Goal: Task Accomplishment & Management: Manage account settings

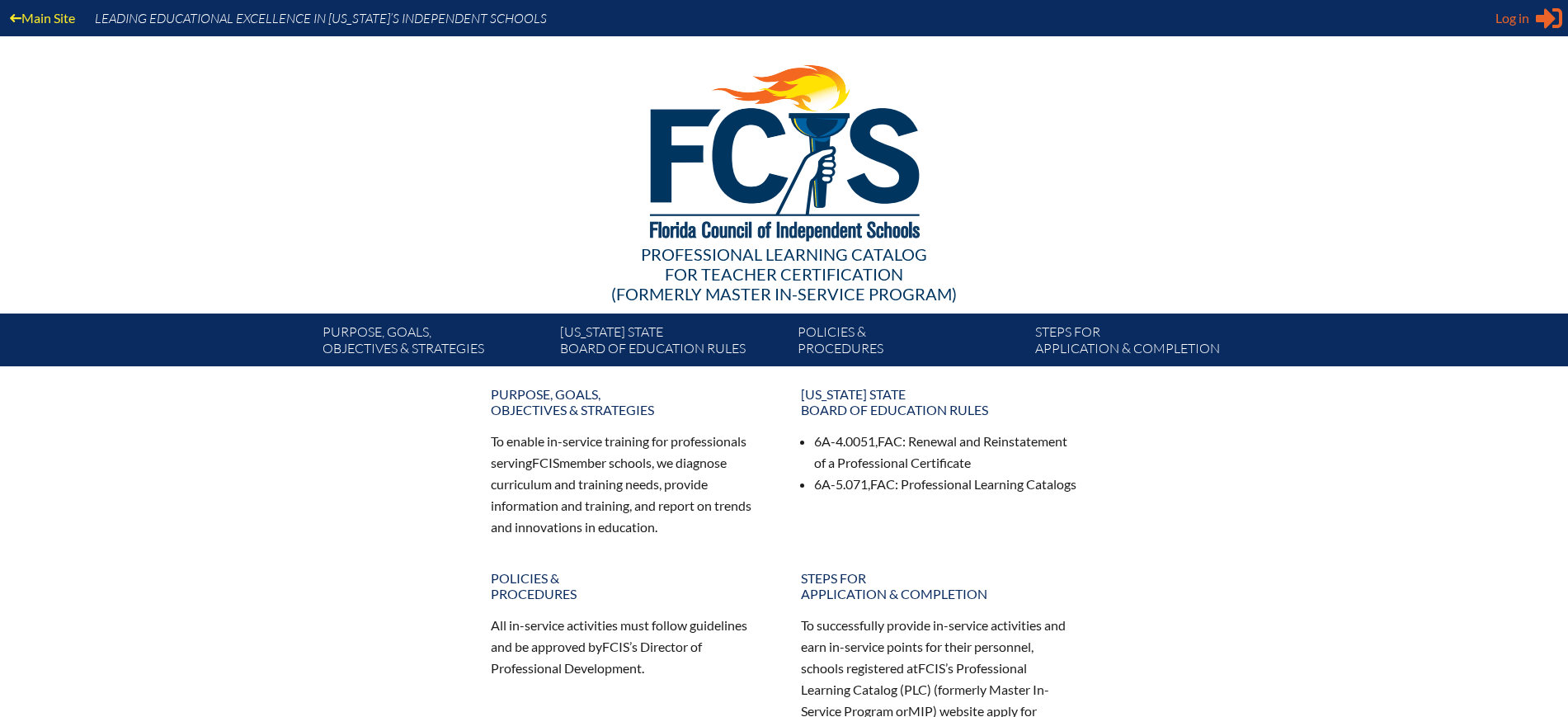
type input "[EMAIL_ADDRESS][DOMAIN_NAME]"
click at [1536, 17] on icon "Sign in or register" at bounding box center [1549, 18] width 26 height 26
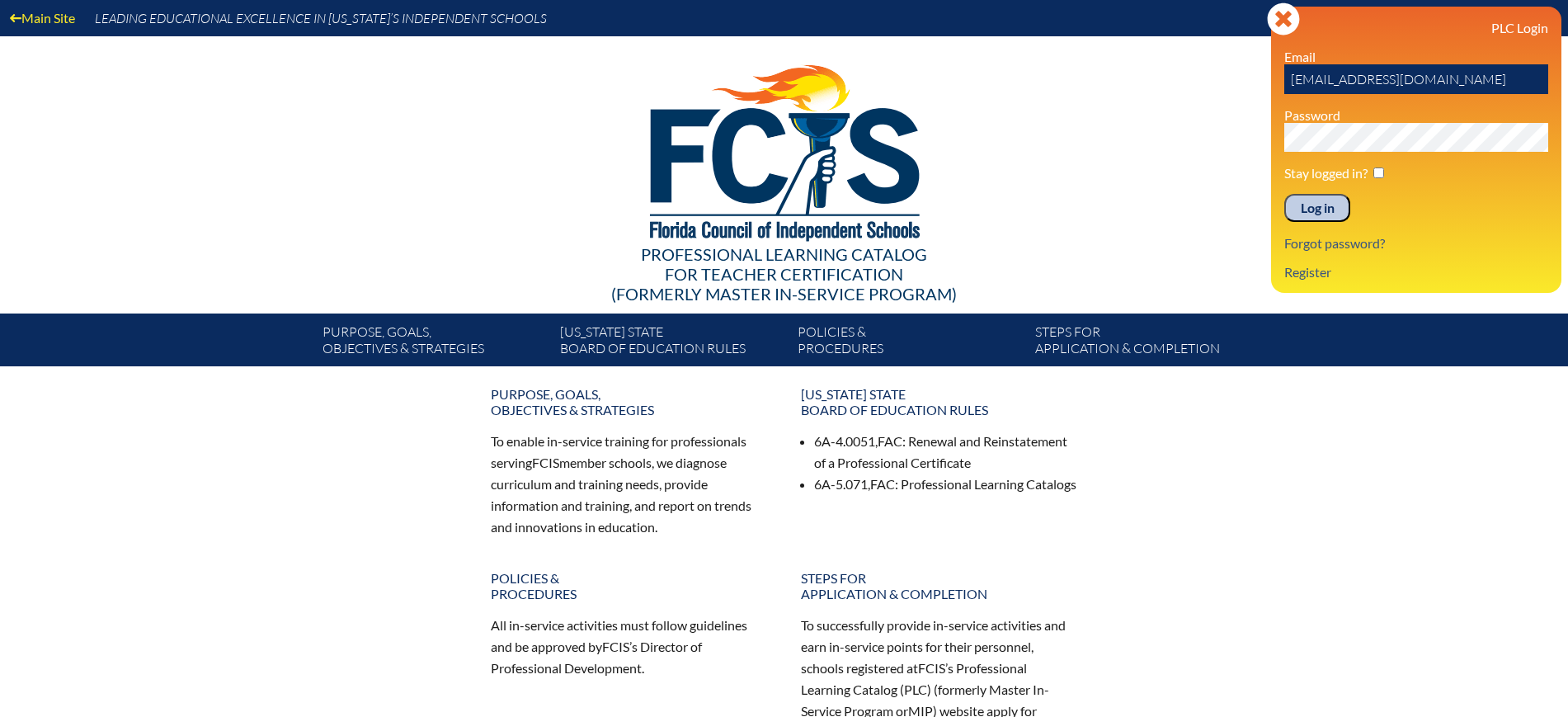
click at [1321, 208] on input "Log in" at bounding box center [1317, 208] width 66 height 28
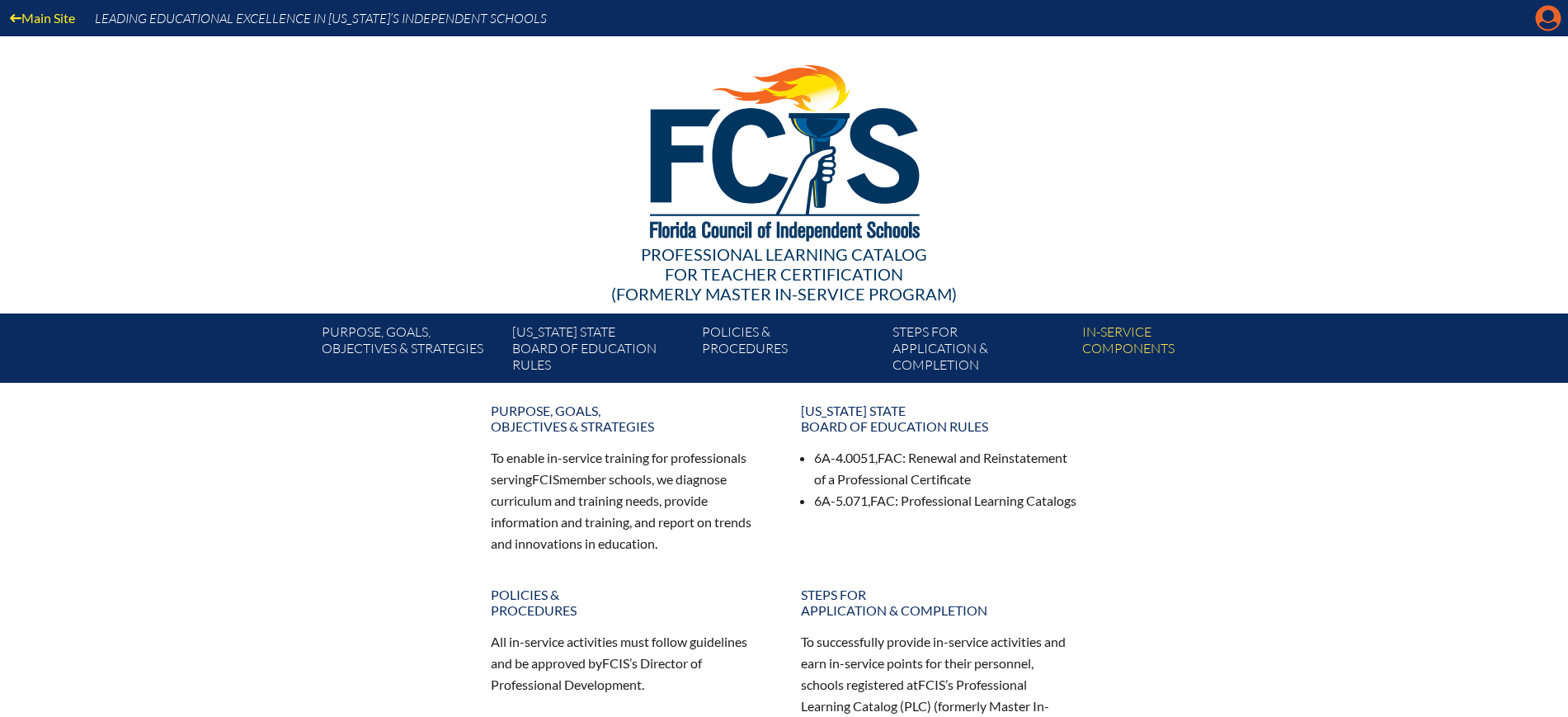
click at [1543, 13] on icon "Manage Account" at bounding box center [1548, 18] width 26 height 26
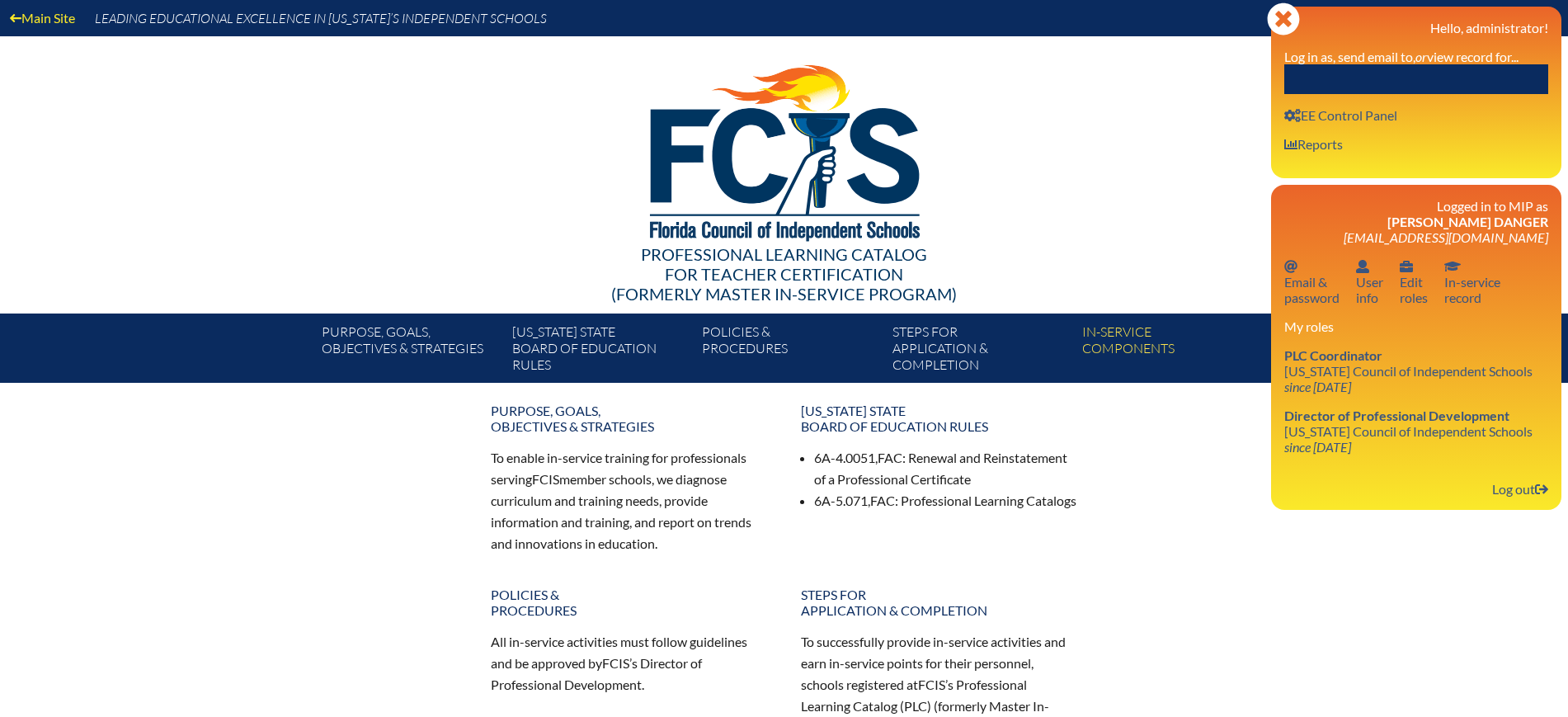
click at [1505, 73] on input "text" at bounding box center [1416, 79] width 264 height 30
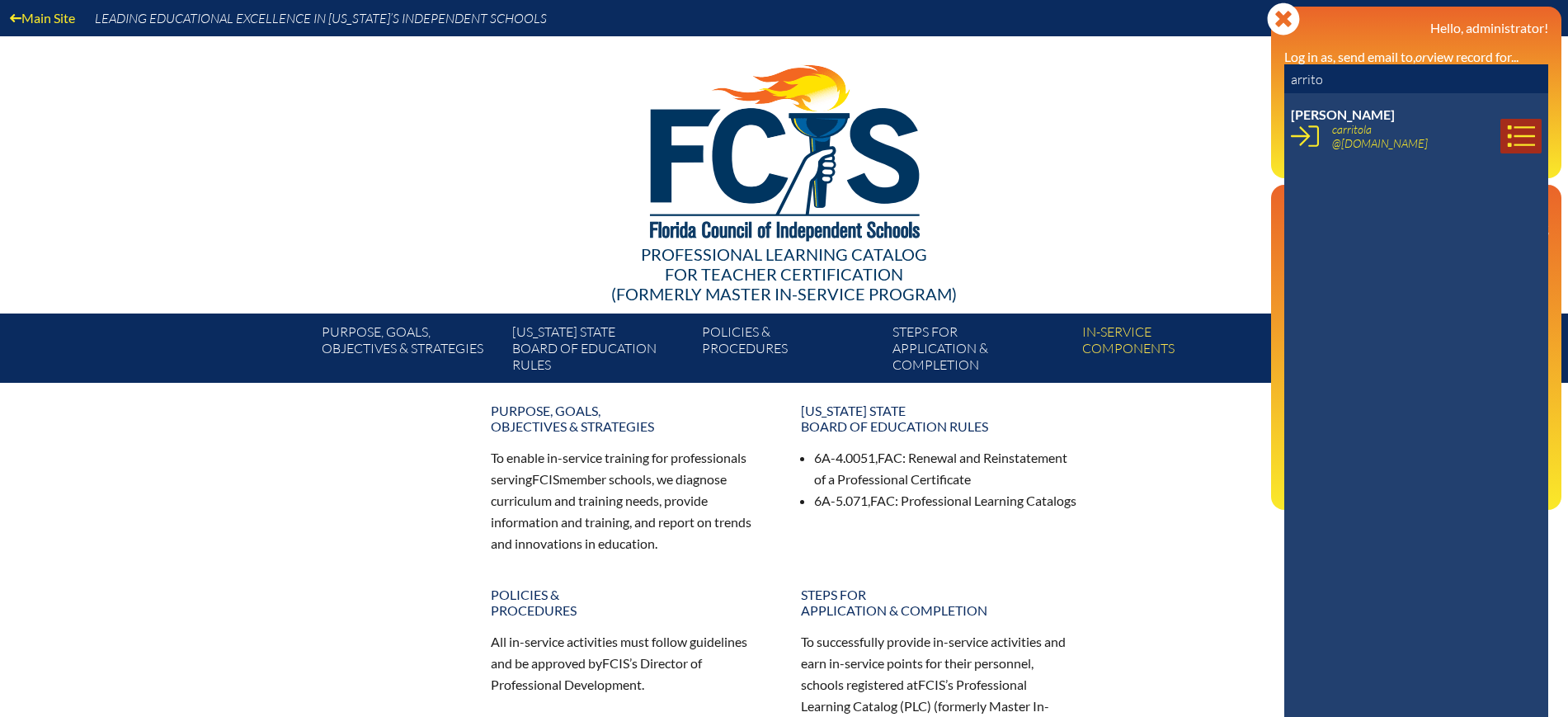
type input "arrito"
click at [1511, 137] on icon at bounding box center [1522, 136] width 28 height 28
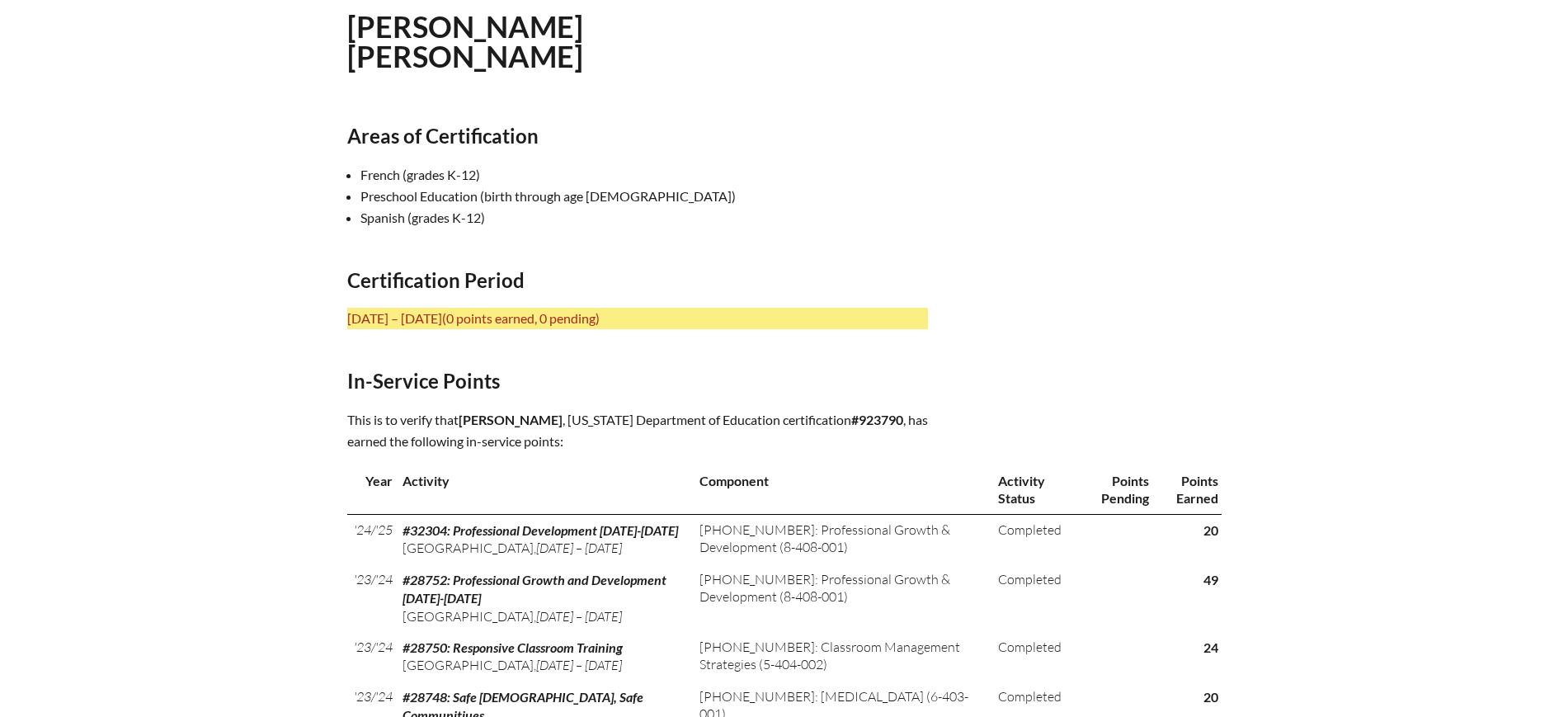
scroll to position [516, 0]
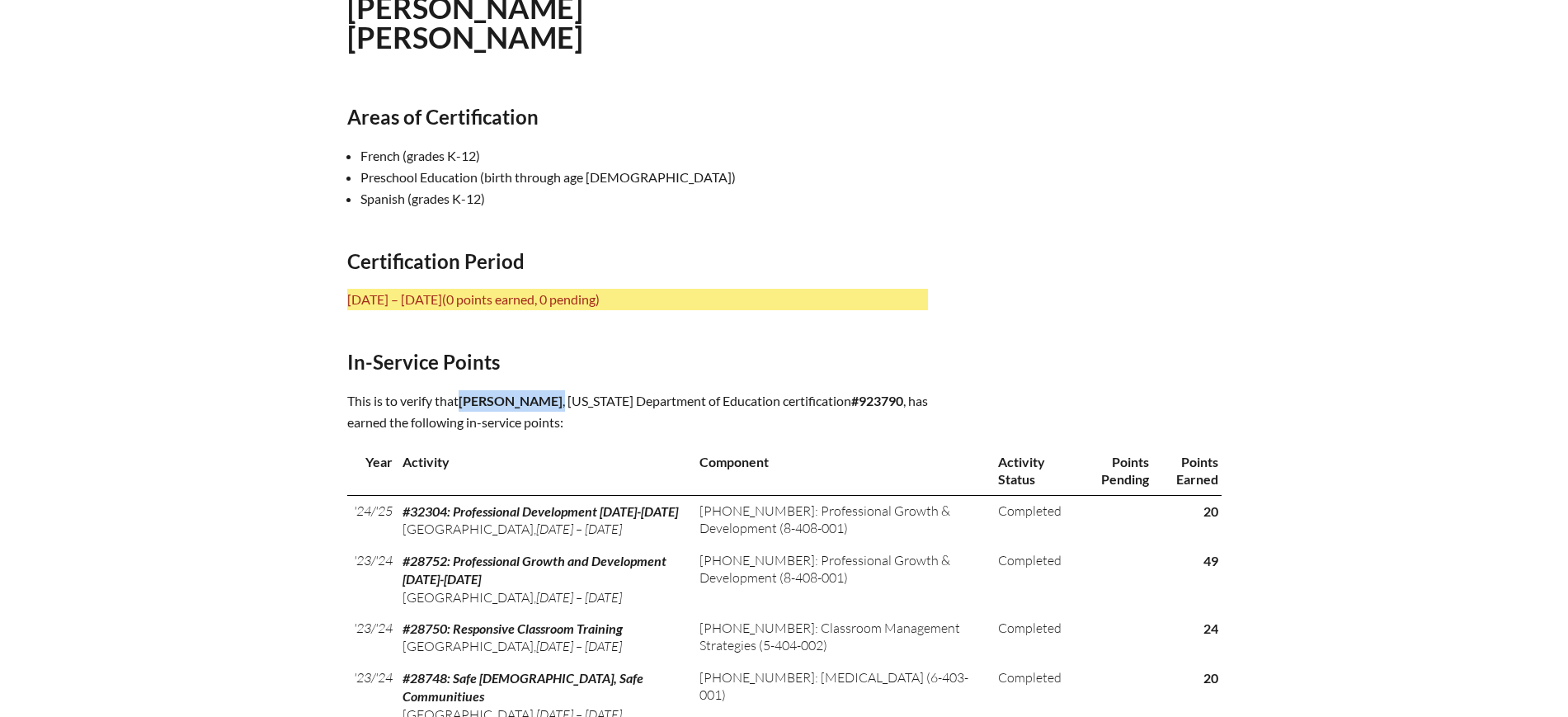
drag, startPoint x: 586, startPoint y: 401, endPoint x: 464, endPoint y: 400, distance: 122.0
click at [464, 400] on p "This is to verify that Clara R Arritola , Florida Department of Education certi…" at bounding box center [637, 411] width 580 height 43
copy p "Clara R Arritola ,"
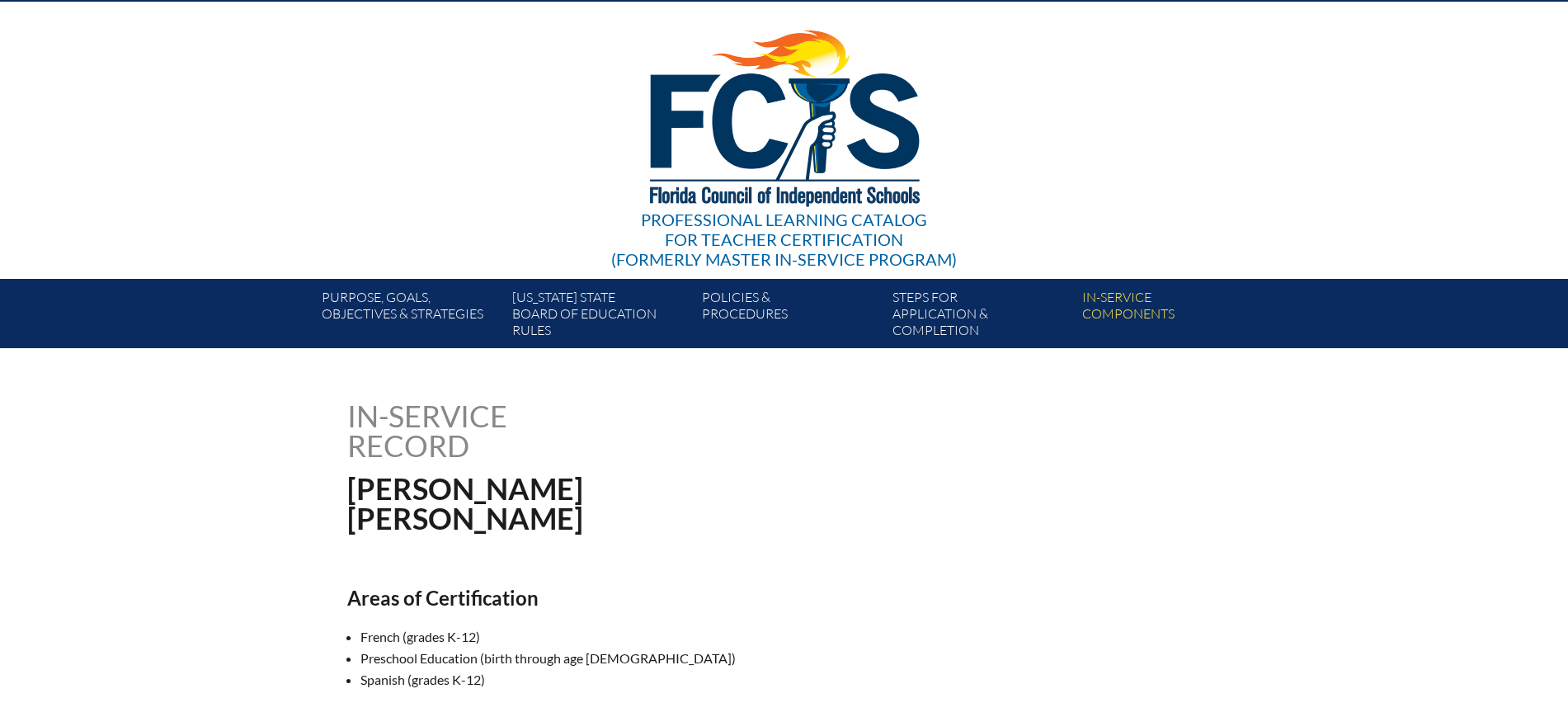
scroll to position [0, 0]
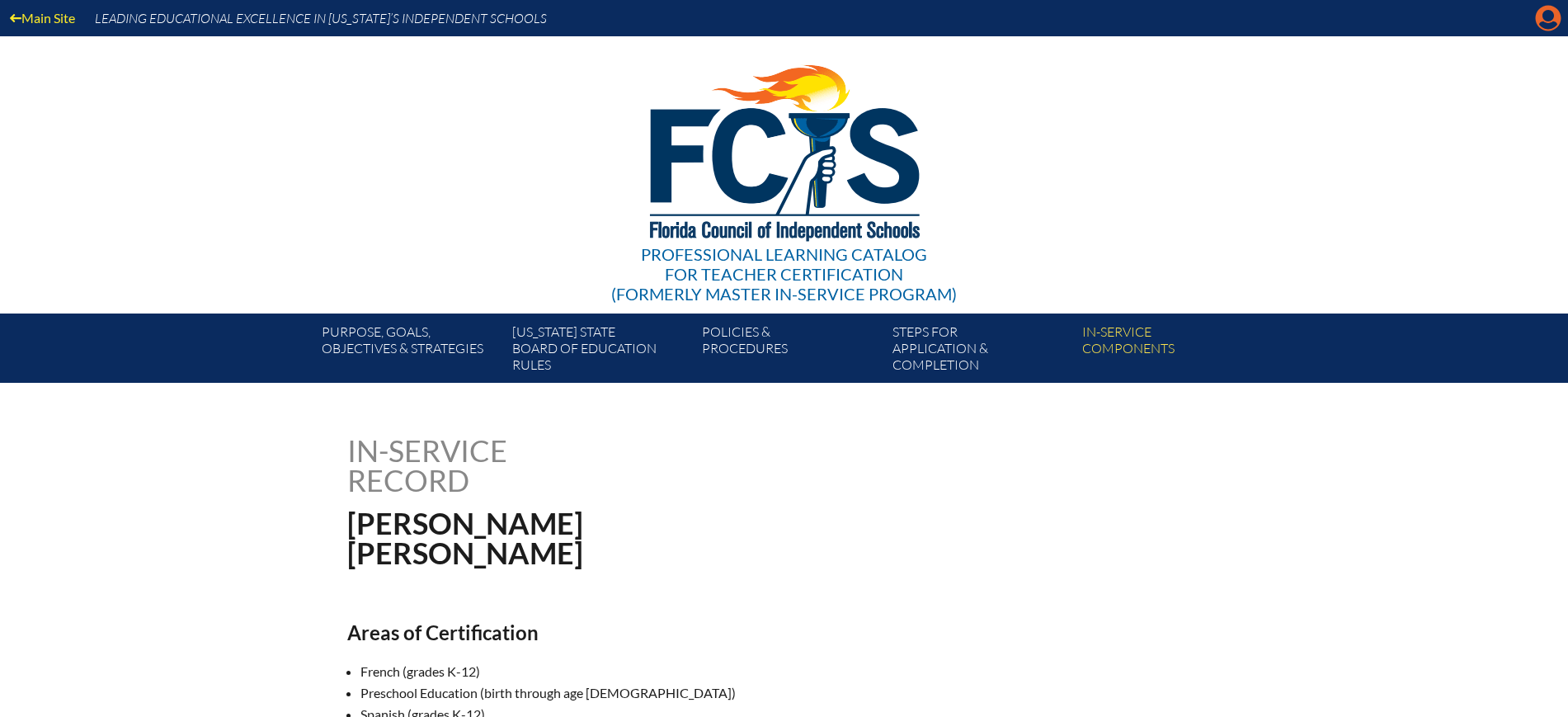
click at [1547, 18] on icon "Manage Account" at bounding box center [1548, 18] width 26 height 26
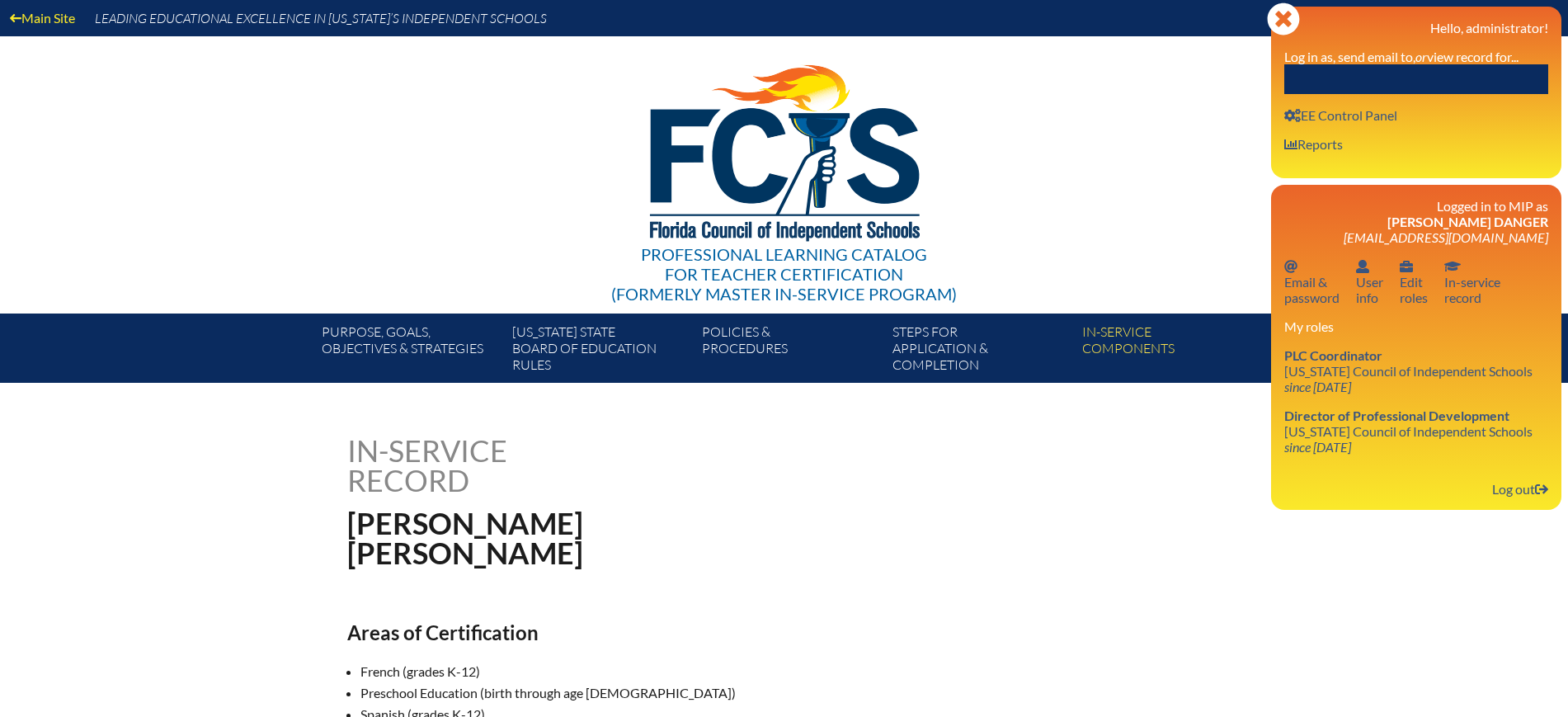
click at [1470, 89] on input "text" at bounding box center [1416, 79] width 264 height 30
paste input "Clara R Arritola,"
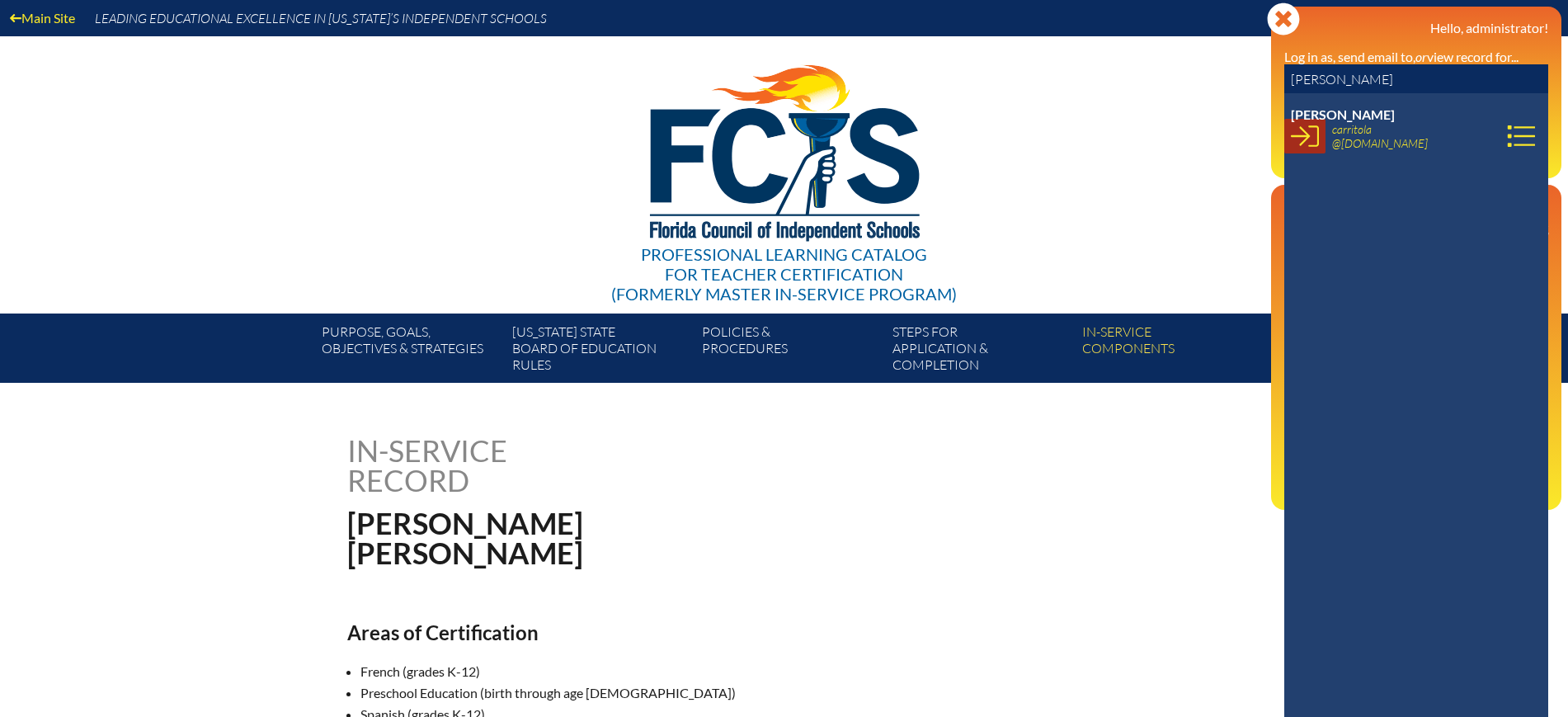
type input "Clara R Arritola"
click at [1299, 134] on icon at bounding box center [1305, 136] width 28 height 28
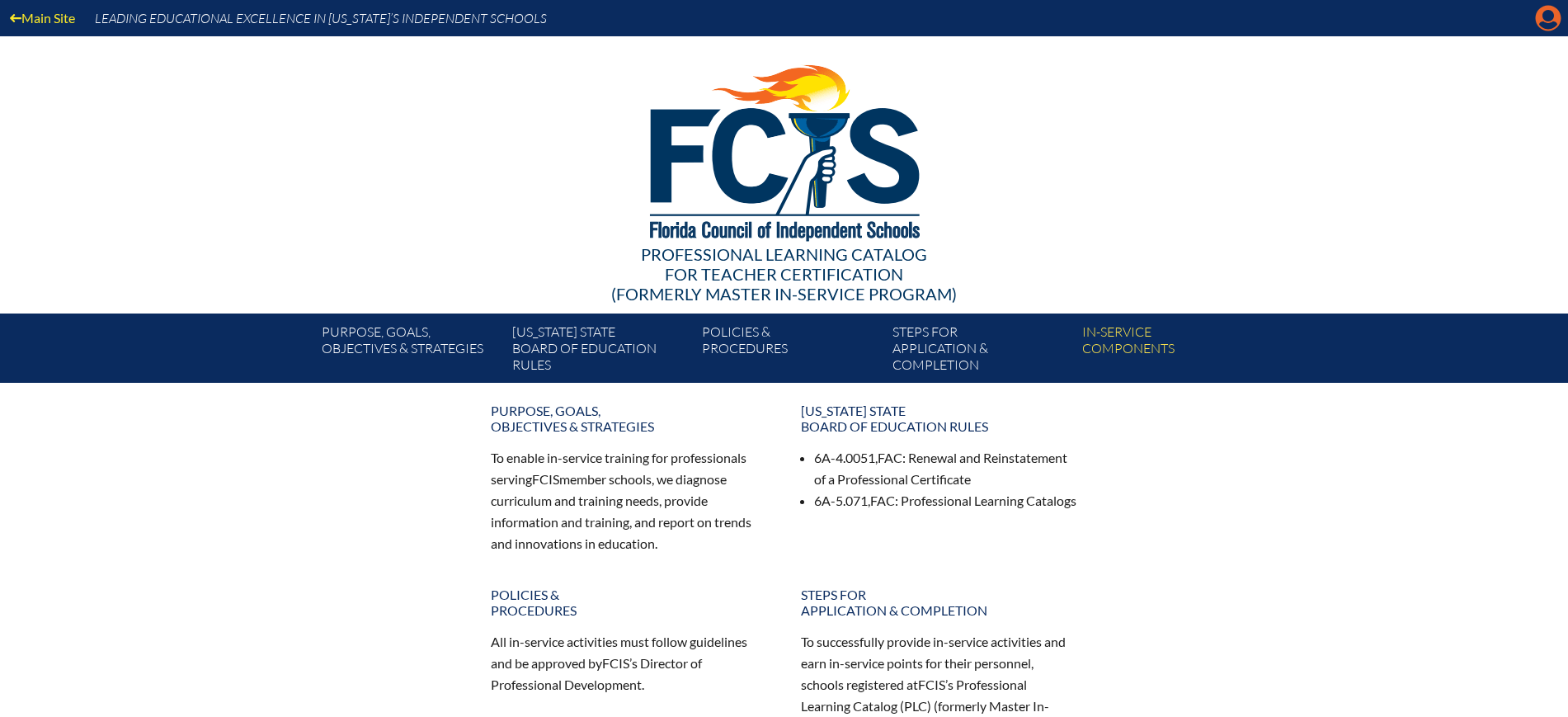
click at [1551, 19] on icon "Manage account" at bounding box center [1548, 18] width 26 height 26
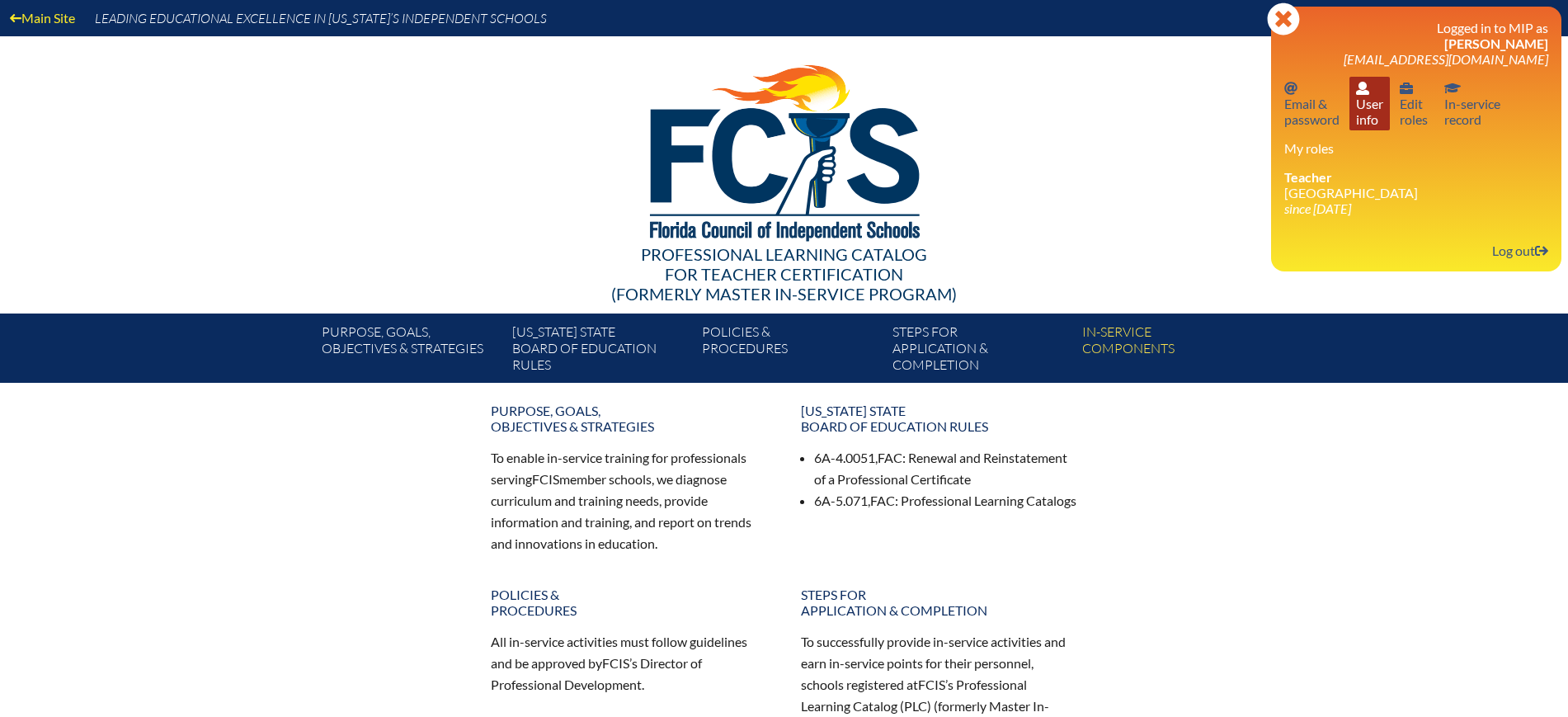
click at [1355, 126] on link "User info User info" at bounding box center [1369, 103] width 41 height 54
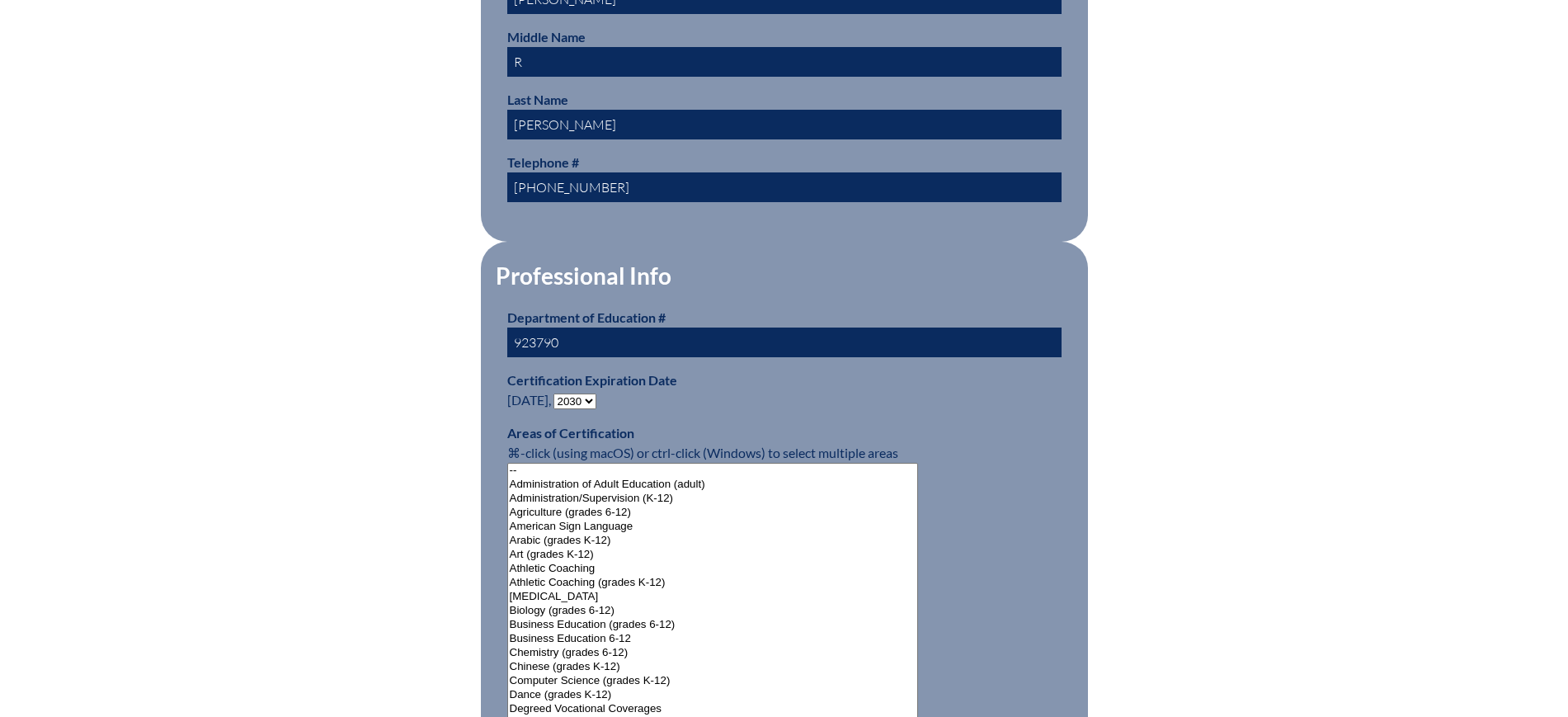
scroll to position [825, 0]
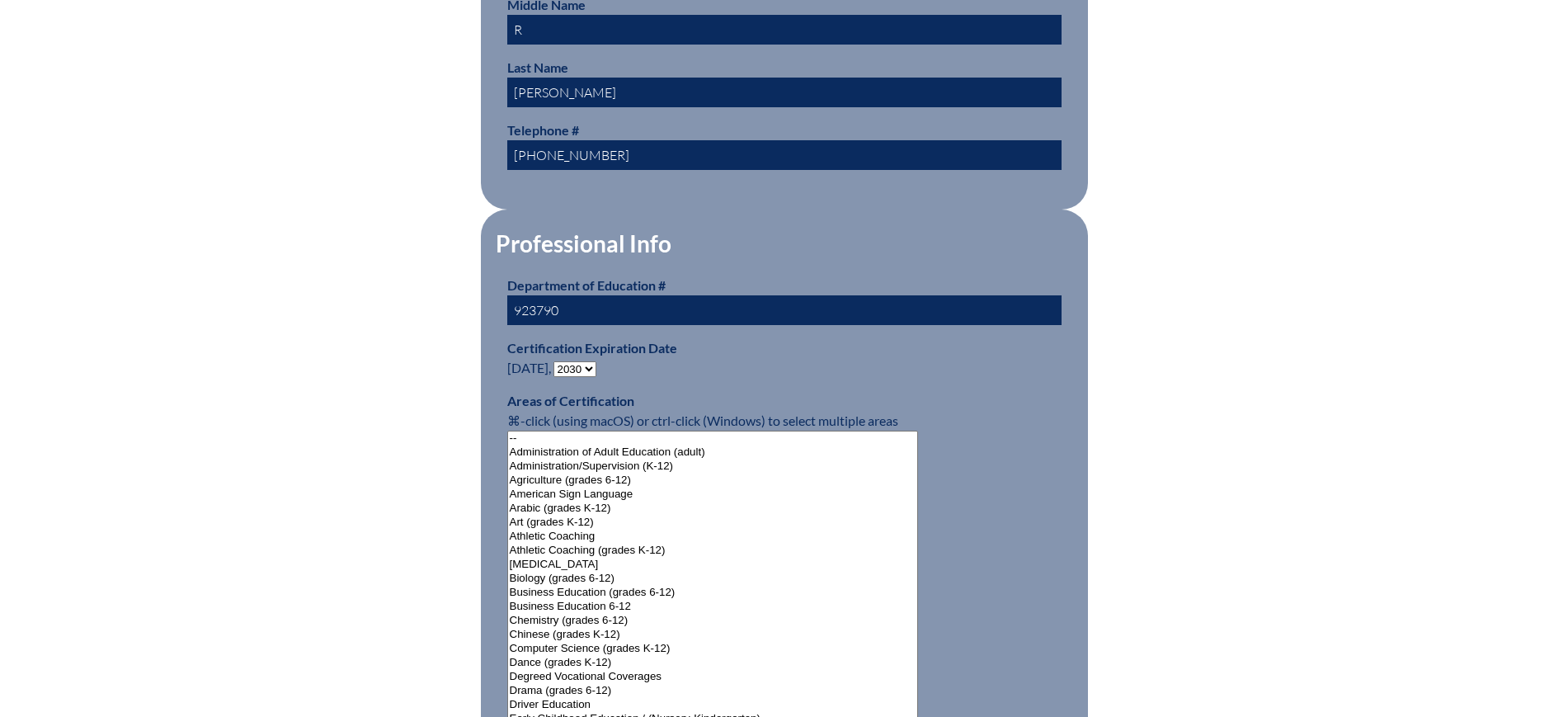
click at [574, 365] on select "- 2031 2030 2029 2028 2027 2026 2025 2024 2023 2022 2021 2020 2019 2018 2017 20…" at bounding box center [575, 368] width 43 height 16
select select "2029"
click at [557, 361] on select "- 2031 2030 2029 2028 2027 2026 2025 2024 2023 2022 2021 2020 2019 2018 2017 20…" at bounding box center [575, 368] width 43 height 16
click at [316, 288] on div "User Info Please enter your name as it appears on your Department of Education …" at bounding box center [784, 710] width 1568 height 2197
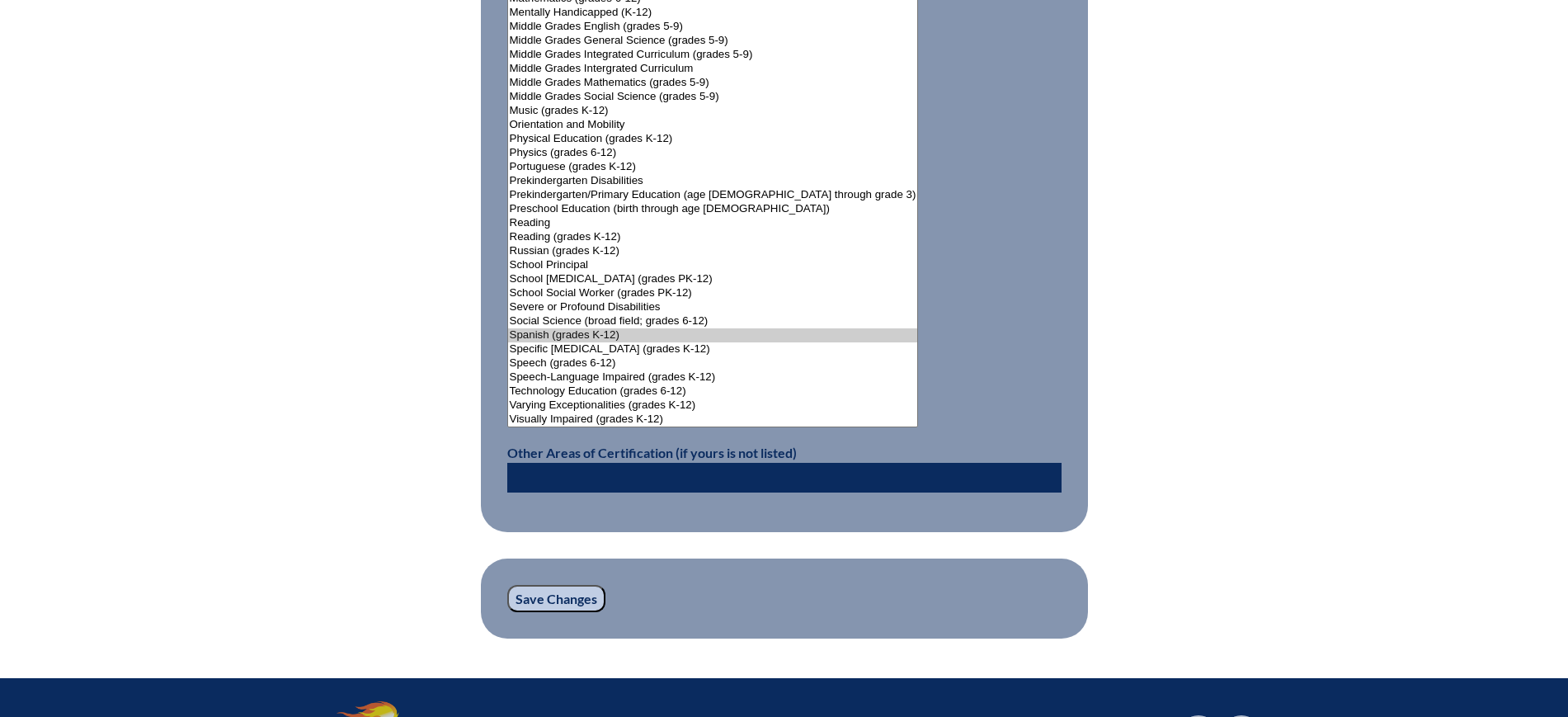
scroll to position [2166, 0]
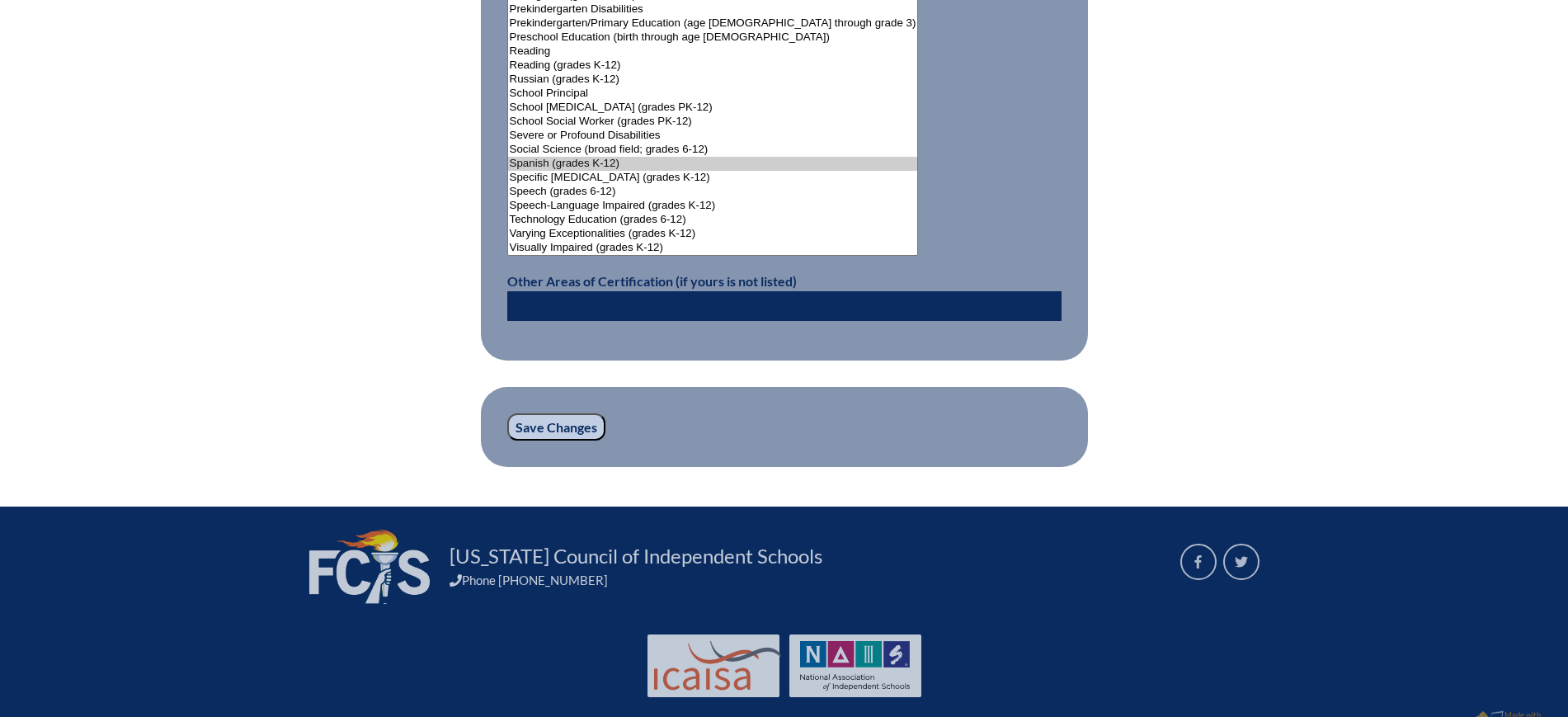
click at [535, 424] on input "Save Changes" at bounding box center [556, 427] width 99 height 28
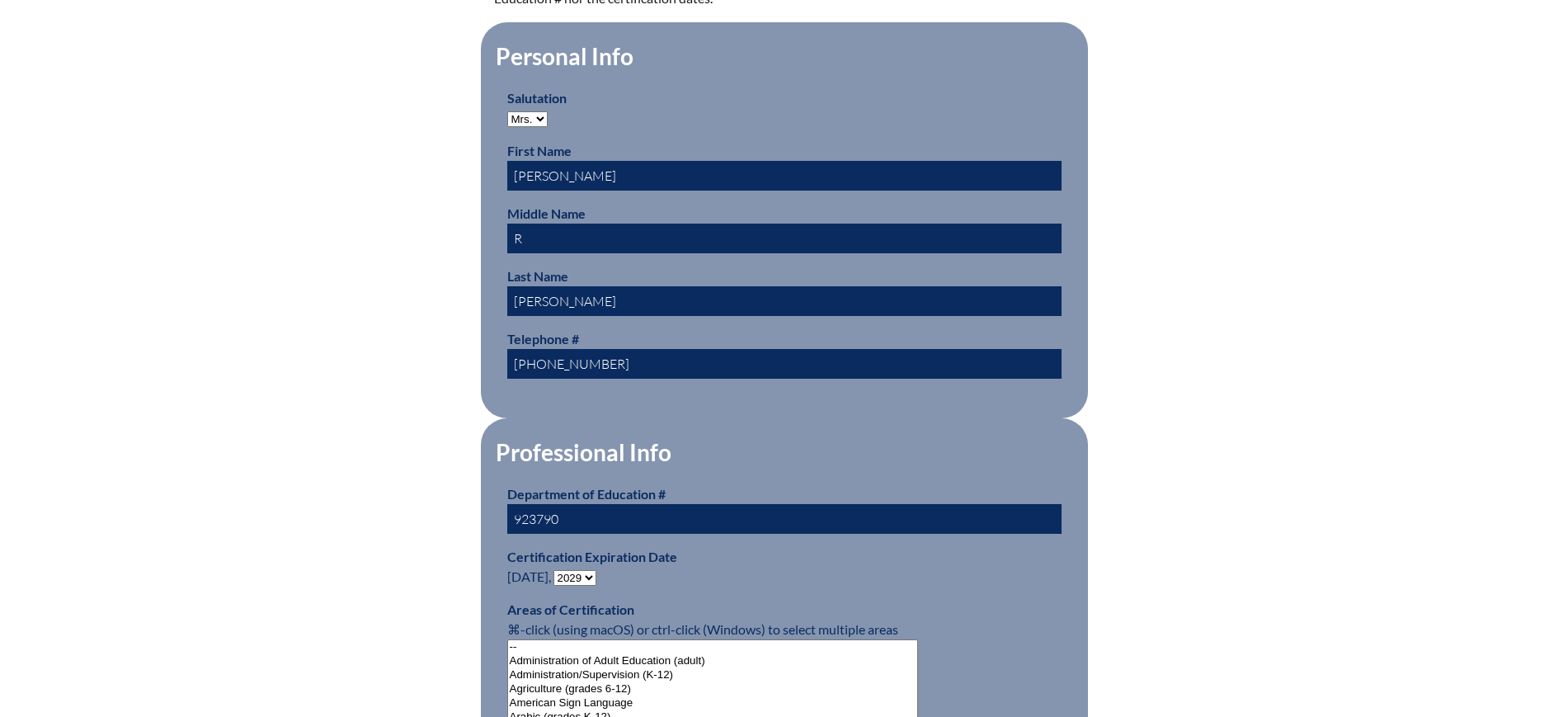
scroll to position [825, 0]
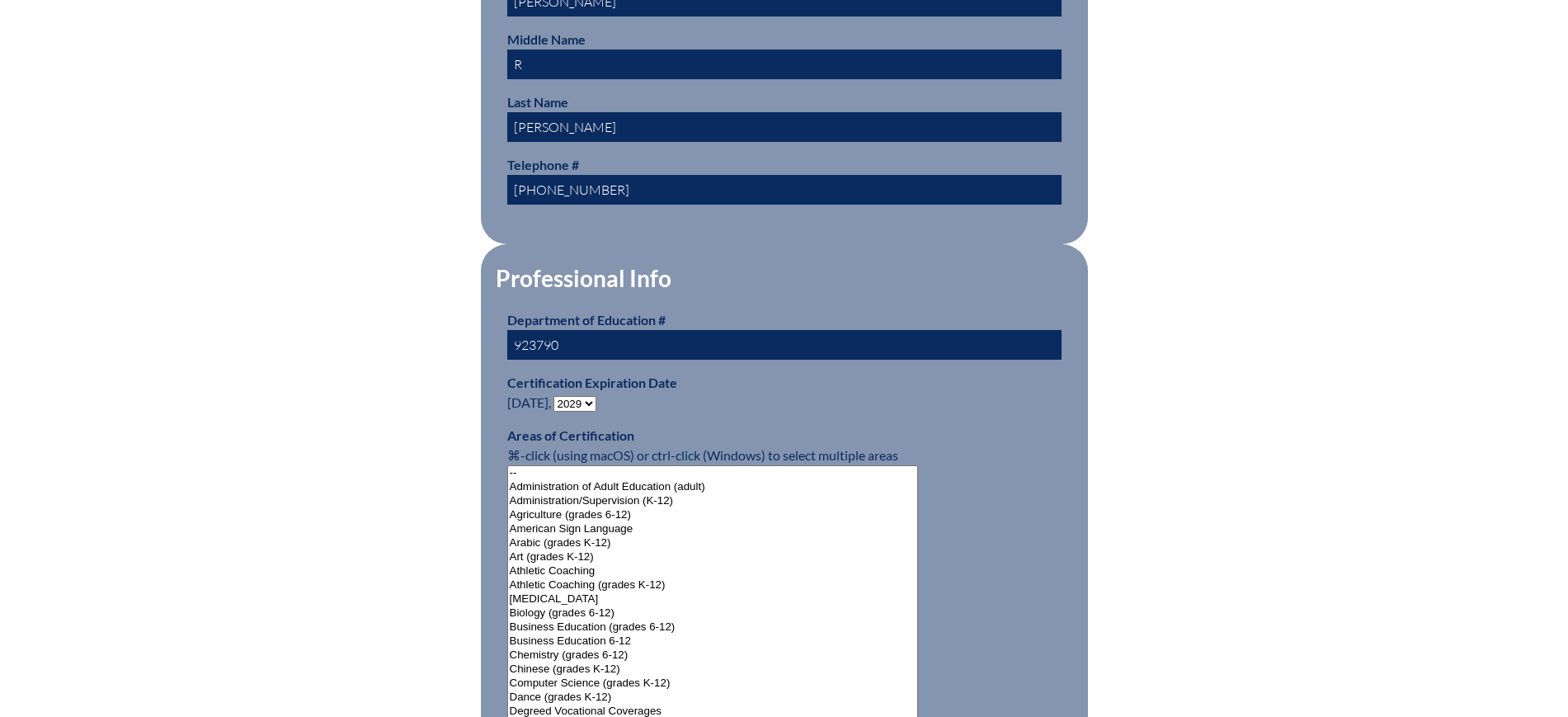
click at [570, 396] on select "- 2031 2030 2029 2028 2027 2026 2025 2024 2023 2022 2021 2020 2019 2018 2017 20…" at bounding box center [575, 403] width 43 height 16
select select "2030"
click at [557, 396] on select "- 2031 2030 2029 2028 2027 2026 2025 2024 2023 2022 2021 2020 2019 2018 2017 20…" at bounding box center [575, 403] width 43 height 16
click at [330, 277] on div "Changes saved User Info Please enter your name as it appears on your Department…" at bounding box center [785, 706] width 927 height 2271
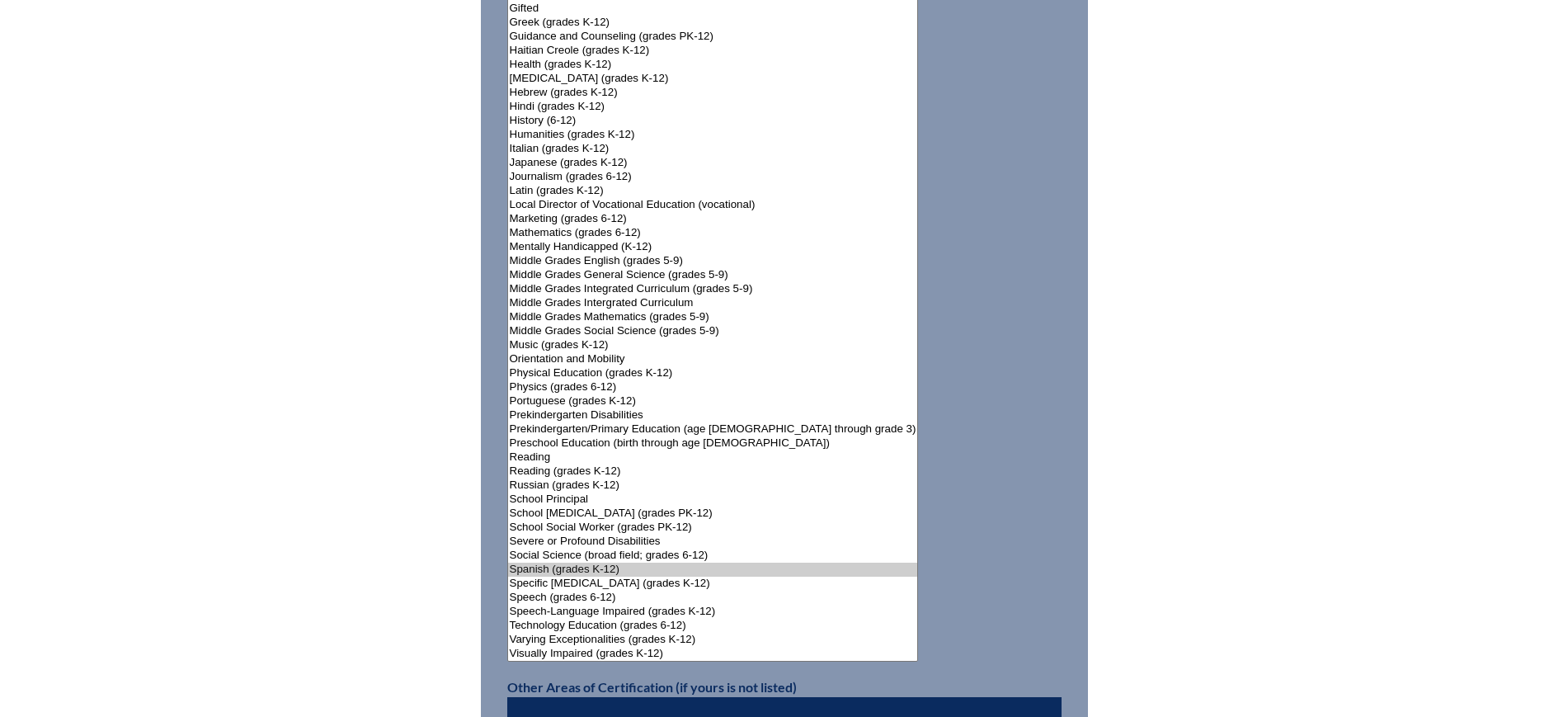
scroll to position [1960, 0]
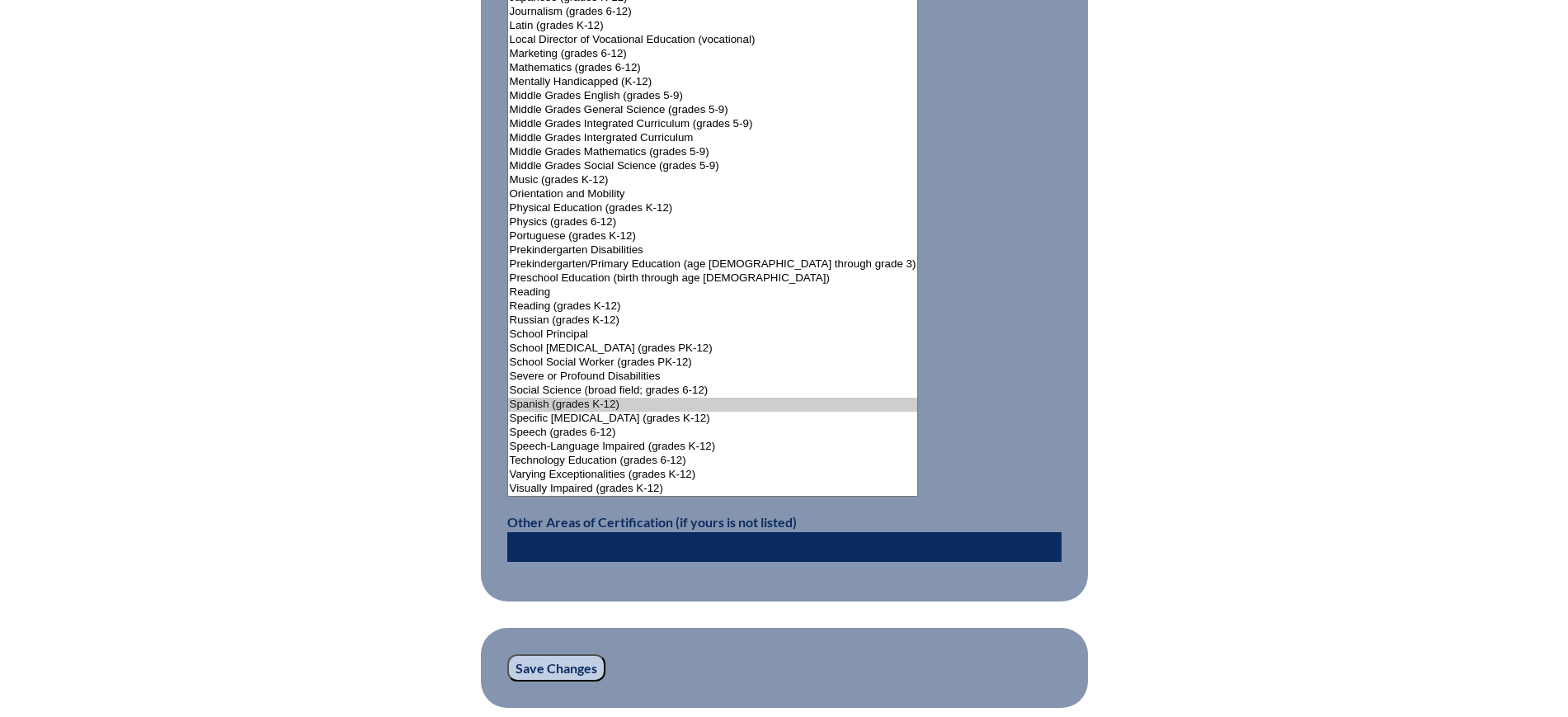
click at [562, 654] on input "Save Changes" at bounding box center [556, 668] width 99 height 28
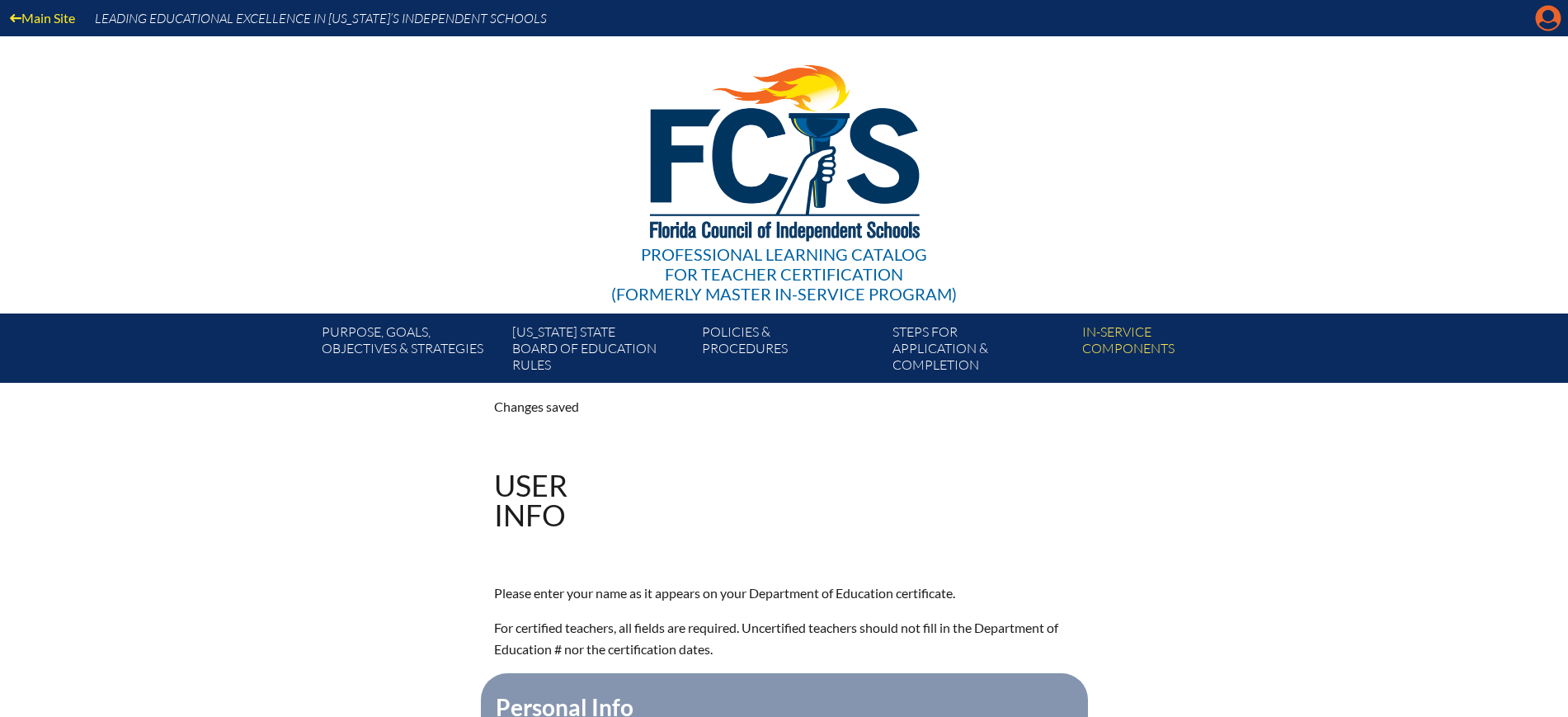
click at [1550, 11] on icon "Manage account" at bounding box center [1548, 18] width 26 height 26
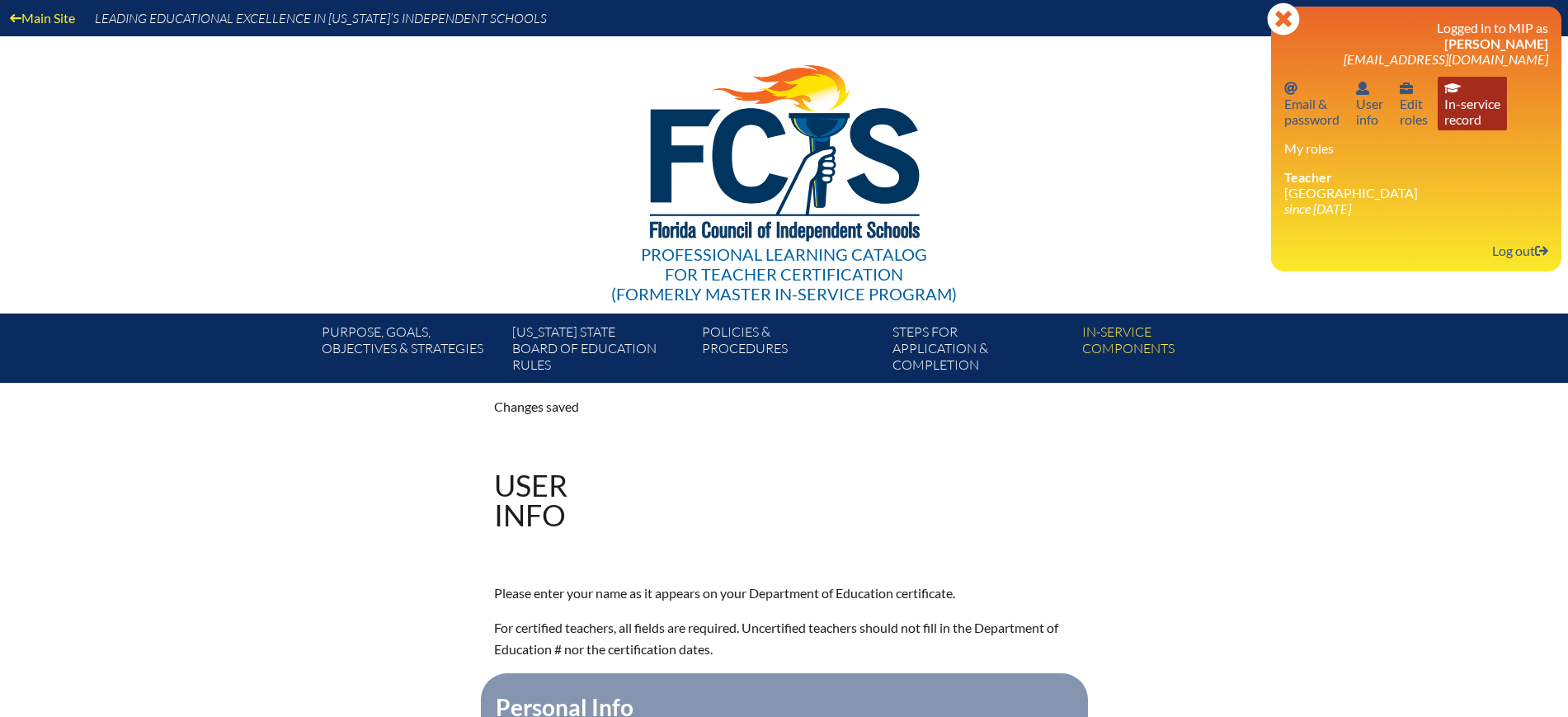
click at [1466, 125] on link "In-service record In-service record" at bounding box center [1473, 103] width 70 height 54
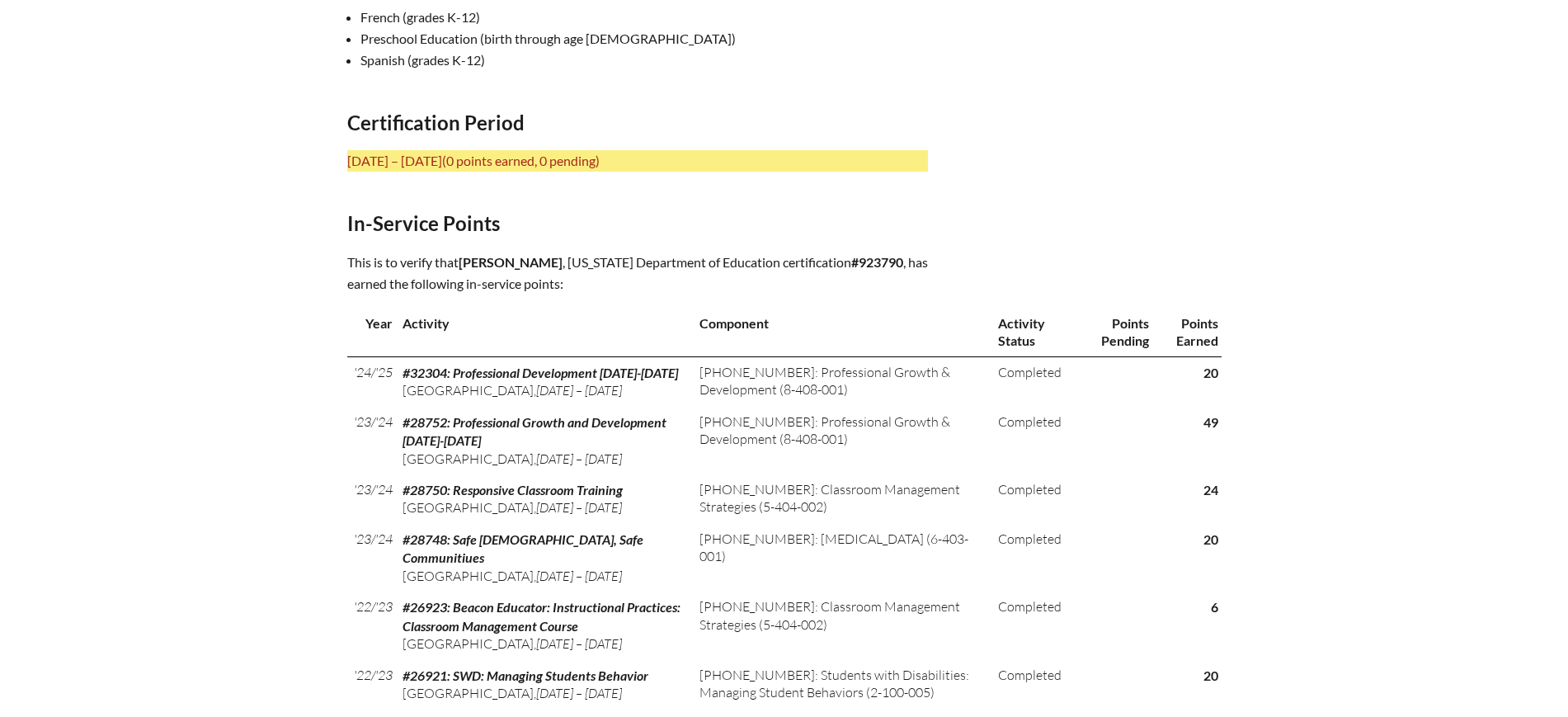
scroll to position [618, 0]
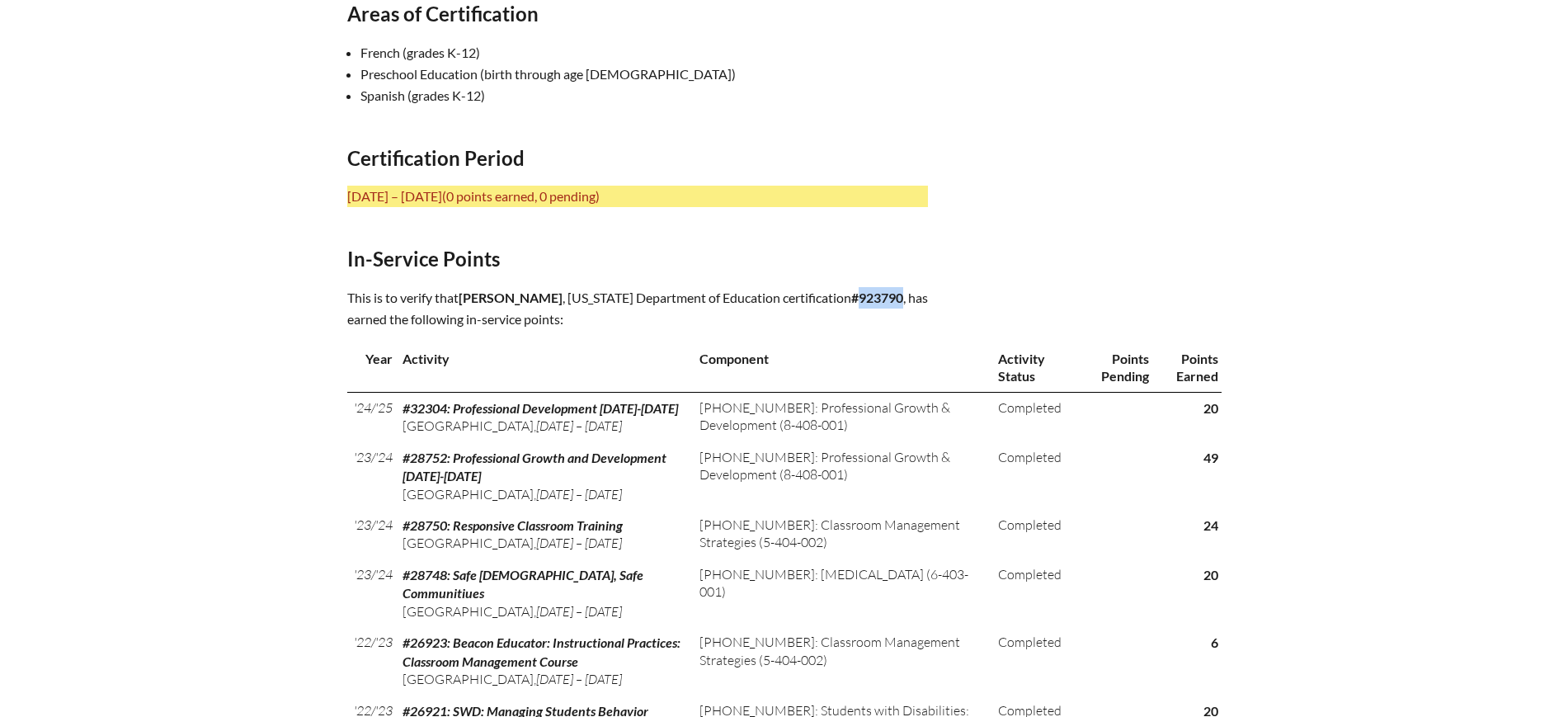
drag, startPoint x: 909, startPoint y: 293, endPoint x: 864, endPoint y: 296, distance: 45.1
click at [864, 296] on p "This is to verify that [PERSON_NAME] , [US_STATE] Department of Education certi…" at bounding box center [637, 309] width 580 height 43
copy b "923790"
